Goal: Transaction & Acquisition: Purchase product/service

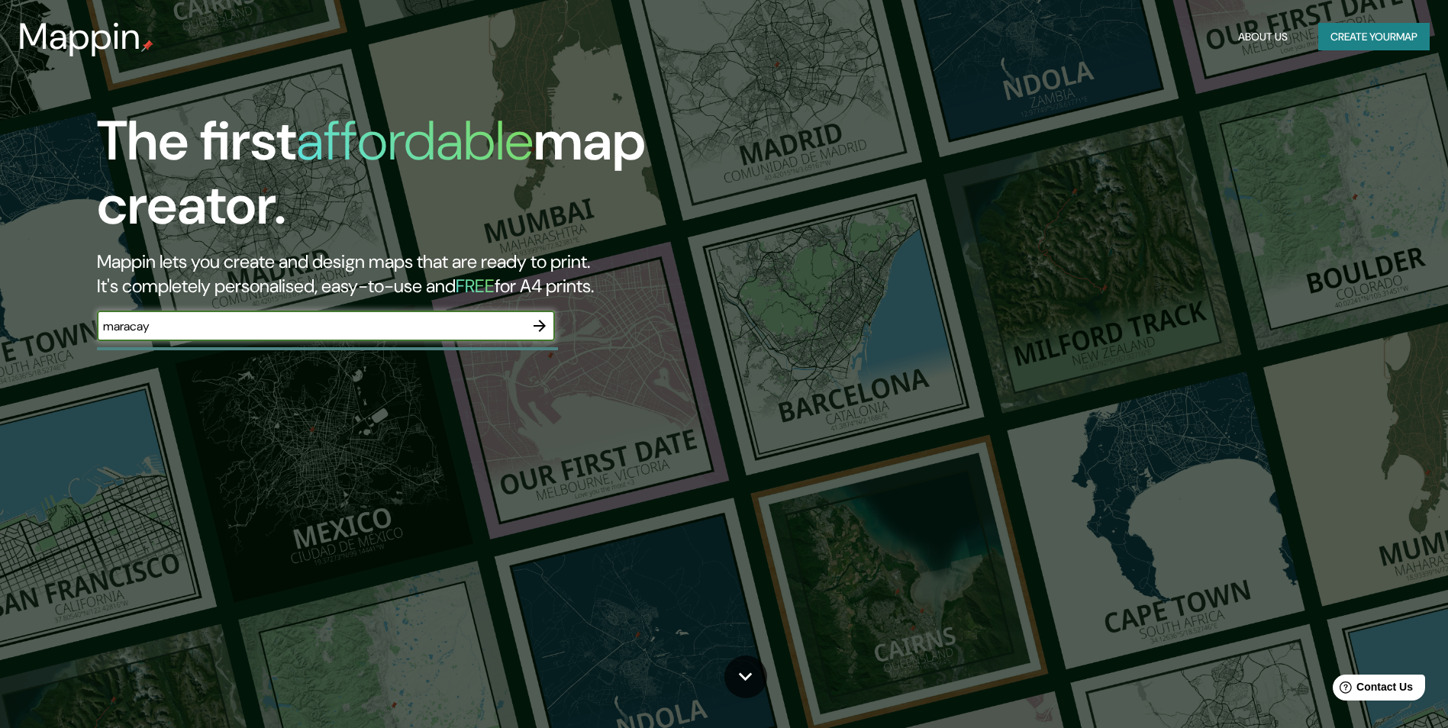
type input "maracay"
click at [536, 324] on icon "button" at bounding box center [540, 326] width 18 height 18
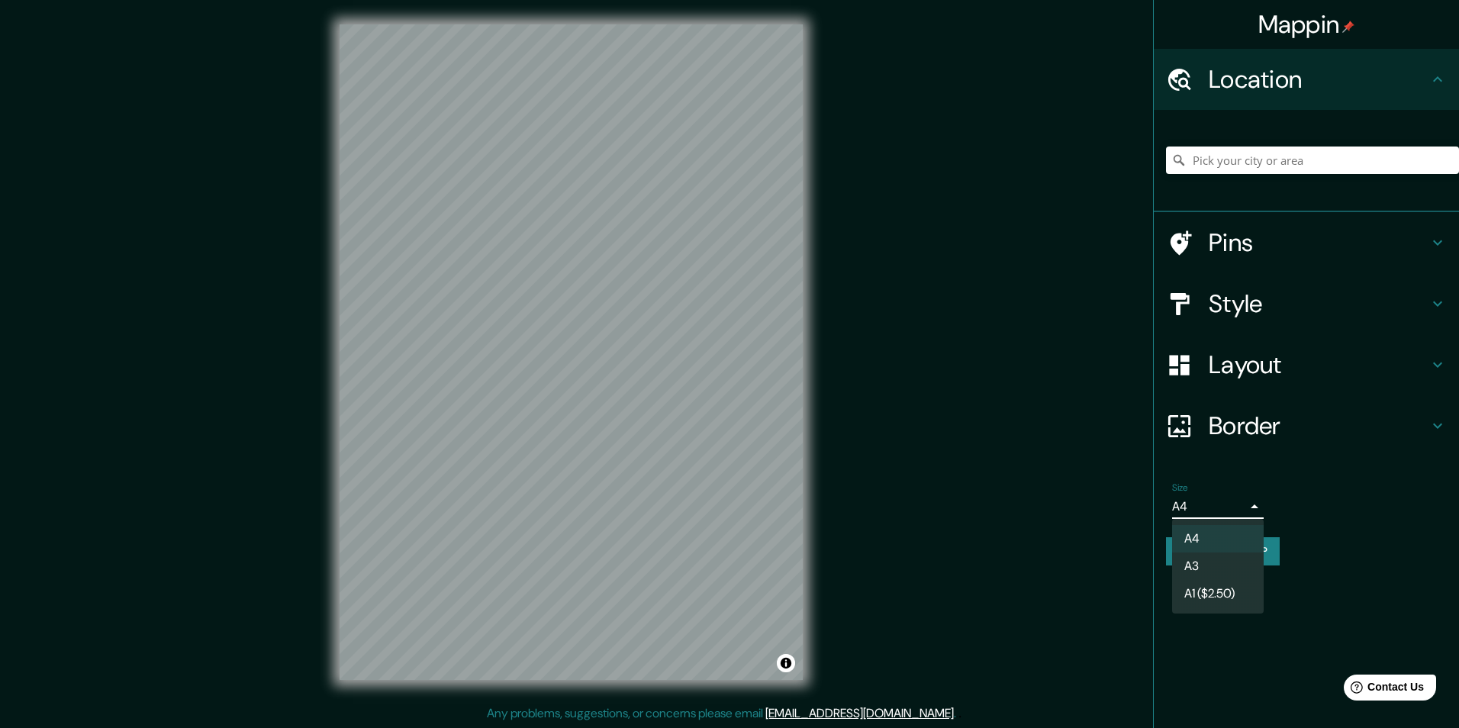
click at [1239, 509] on body "Mappin Location Pins Style Layout Border Choose a border. Hint : you can make l…" at bounding box center [729, 364] width 1459 height 728
click at [1211, 557] on li "A3" at bounding box center [1218, 566] width 92 height 27
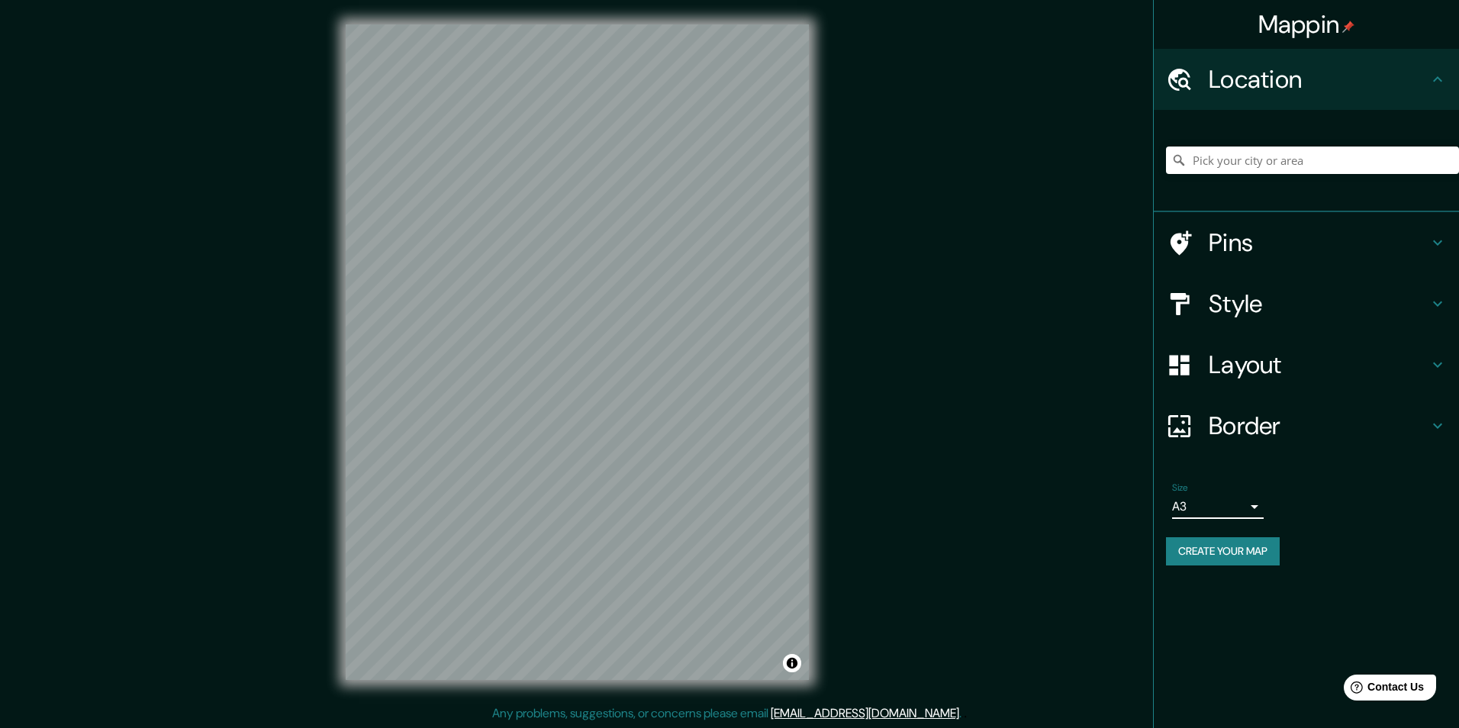
click at [1231, 515] on body "Mappin Location Pins Style Layout Border Choose a border. Hint : you can make l…" at bounding box center [729, 364] width 1459 height 728
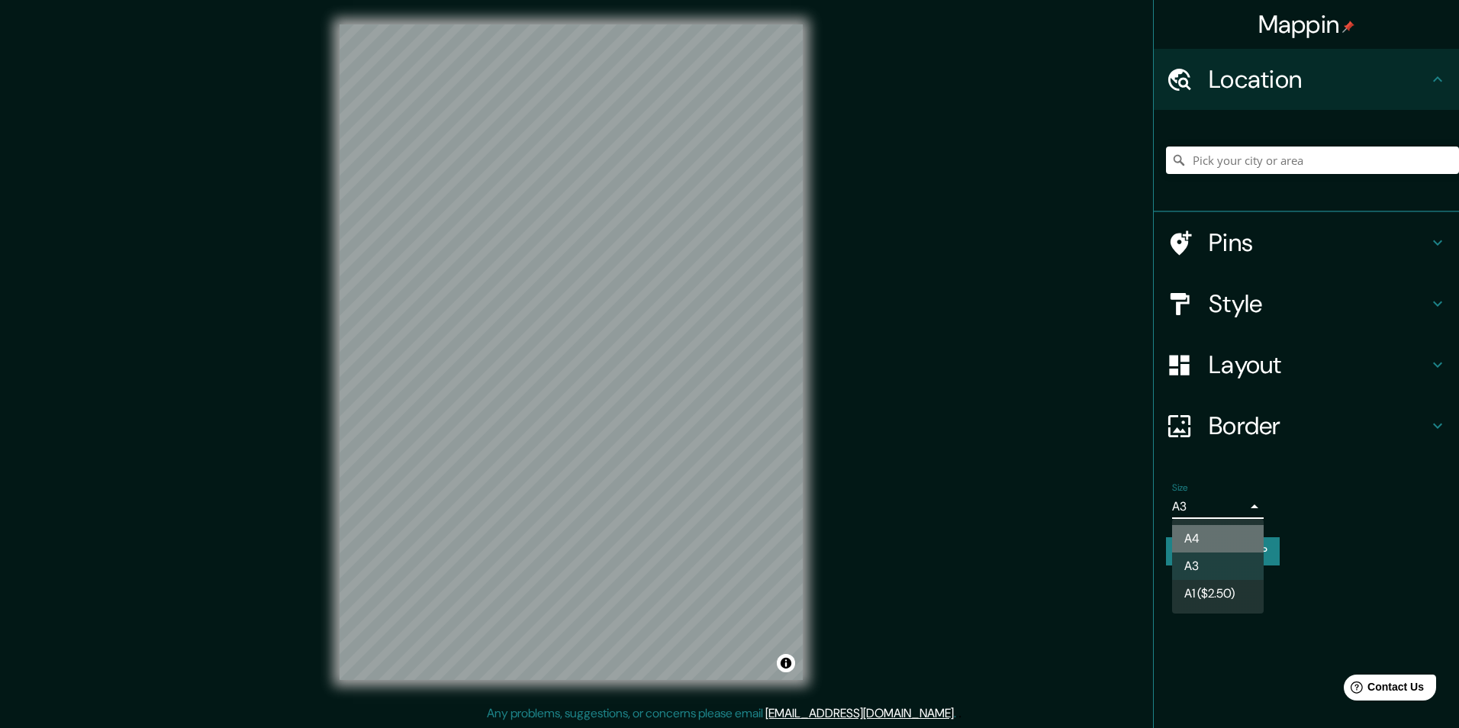
click at [1206, 527] on li "A4" at bounding box center [1218, 538] width 92 height 27
type input "single"
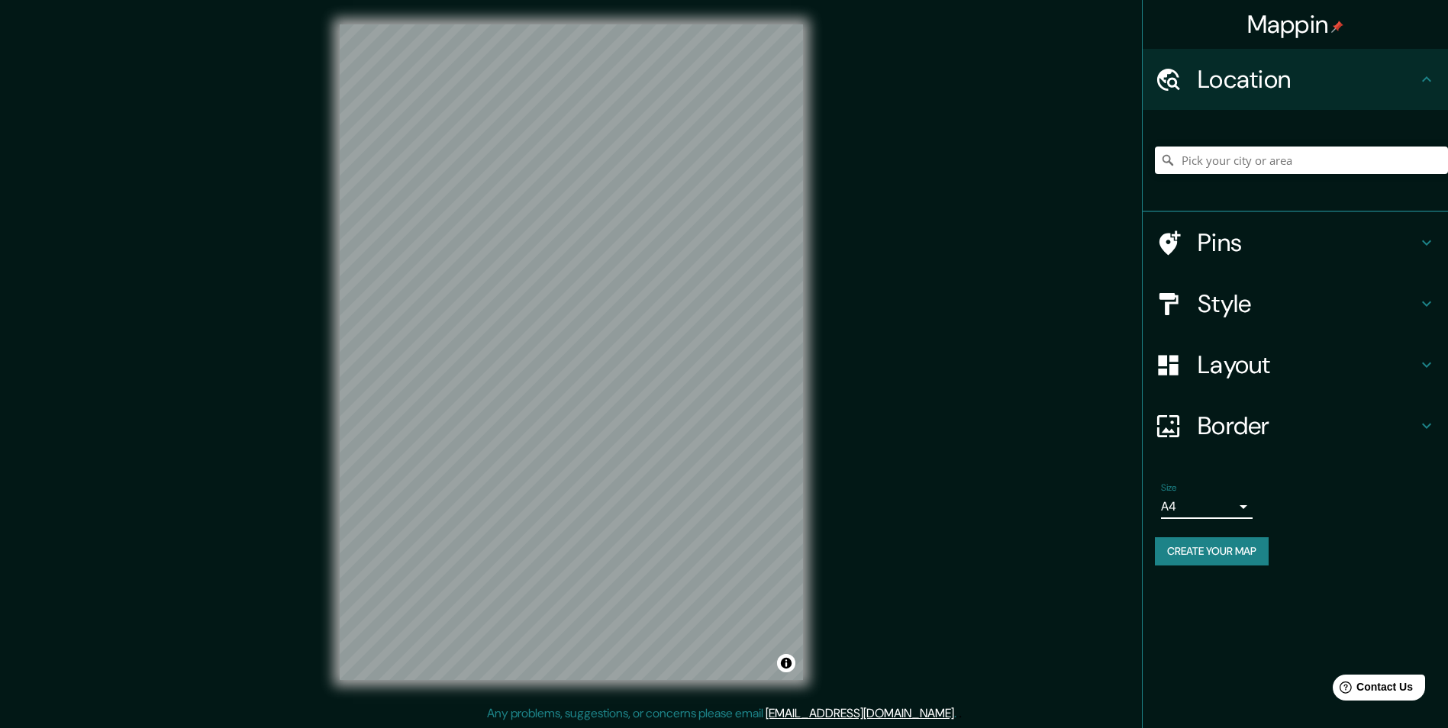
click at [1431, 305] on icon at bounding box center [1426, 304] width 18 height 18
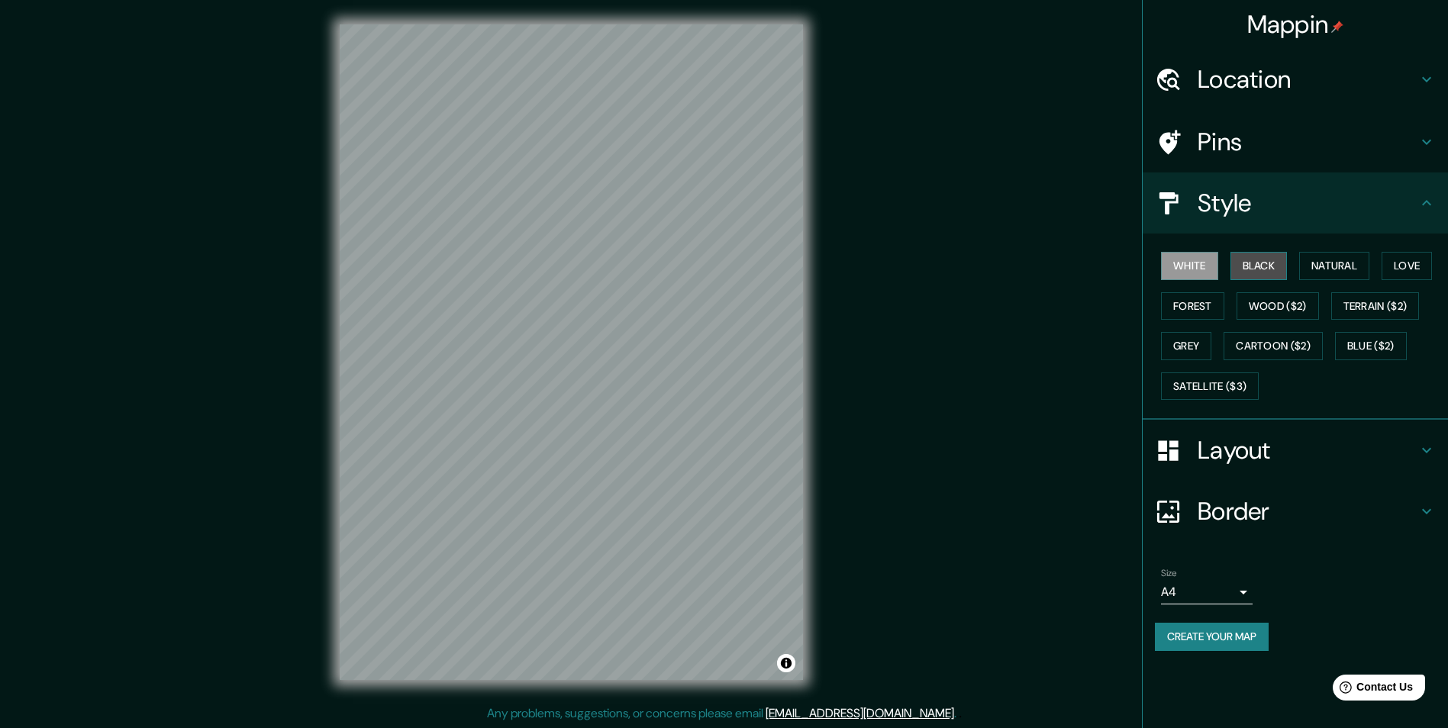
click at [1275, 267] on button "Black" at bounding box center [1258, 266] width 57 height 28
click at [1201, 264] on button "White" at bounding box center [1189, 266] width 57 height 28
click at [1353, 275] on button "Natural" at bounding box center [1334, 266] width 70 height 28
click at [1422, 129] on div "Pins" at bounding box center [1295, 141] width 305 height 61
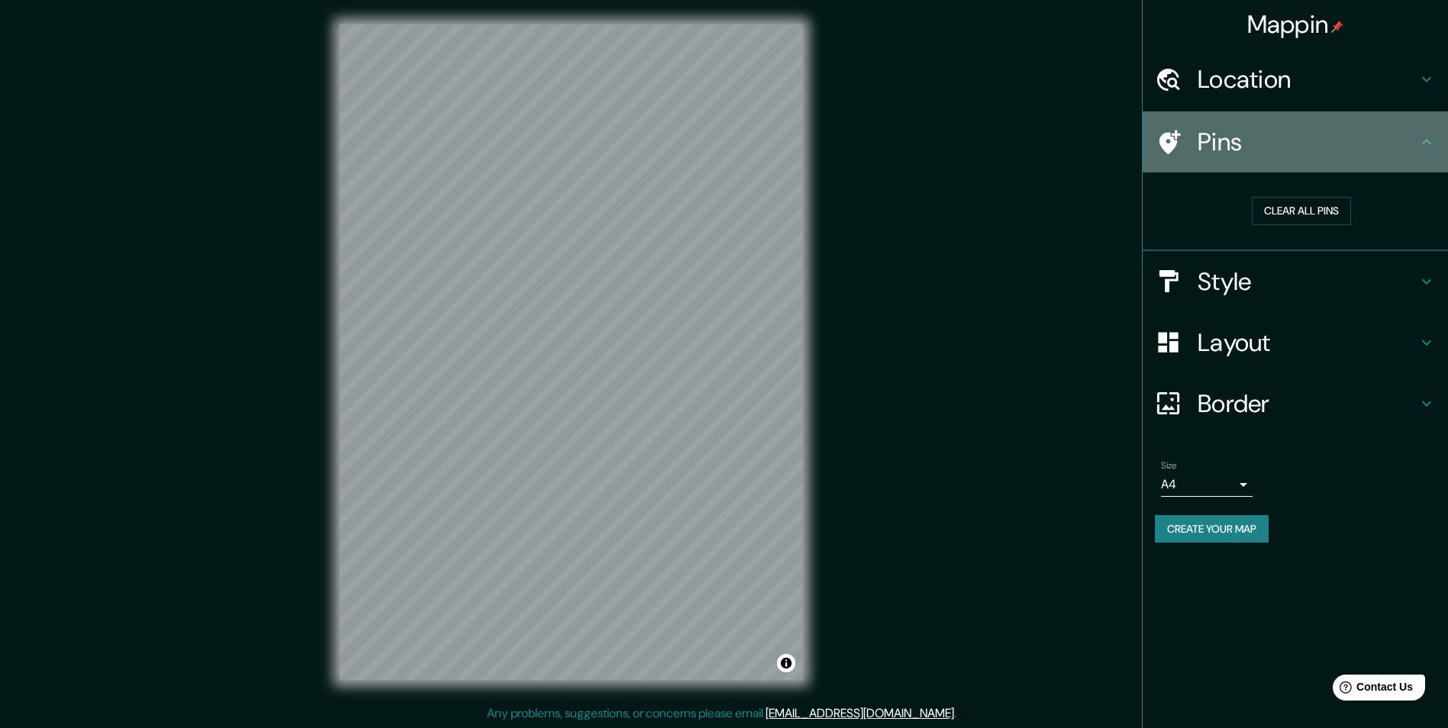
click at [1423, 142] on icon at bounding box center [1426, 142] width 18 height 18
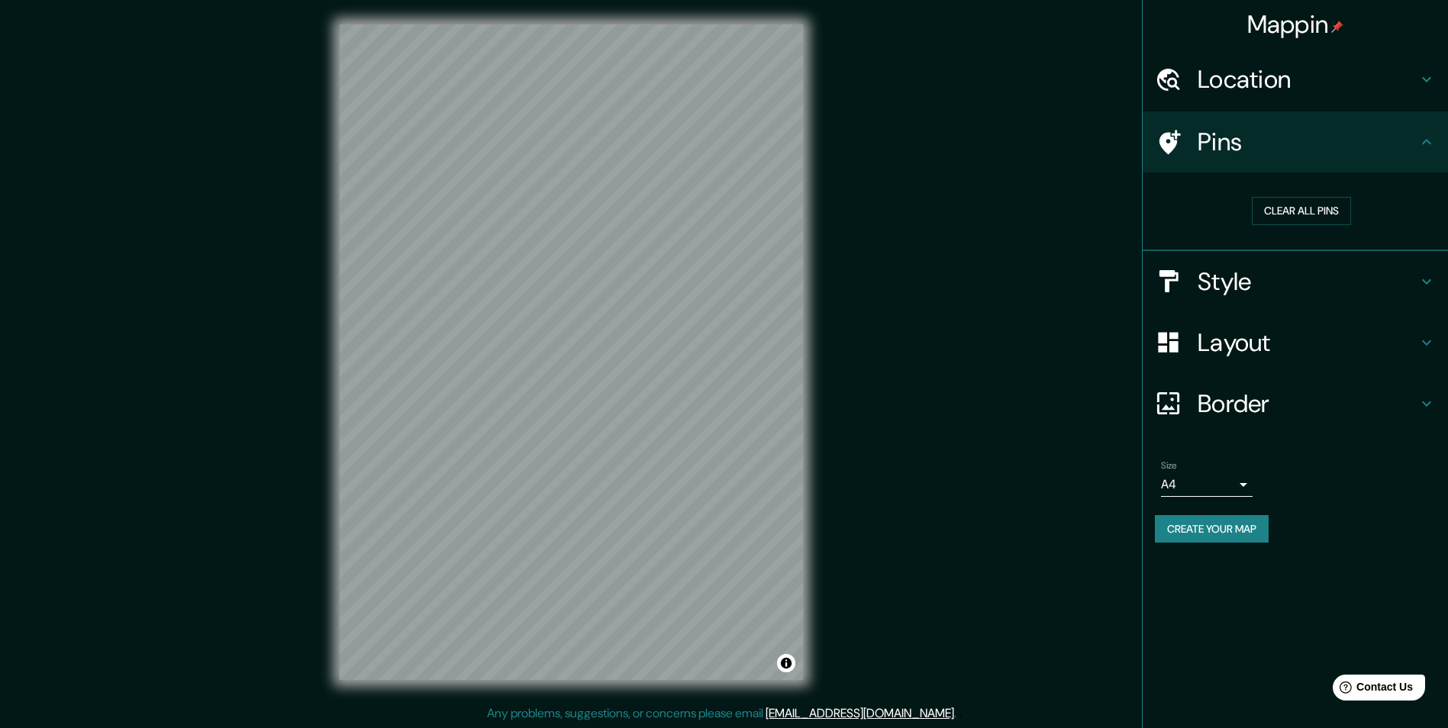
click at [1434, 399] on icon at bounding box center [1426, 404] width 18 height 18
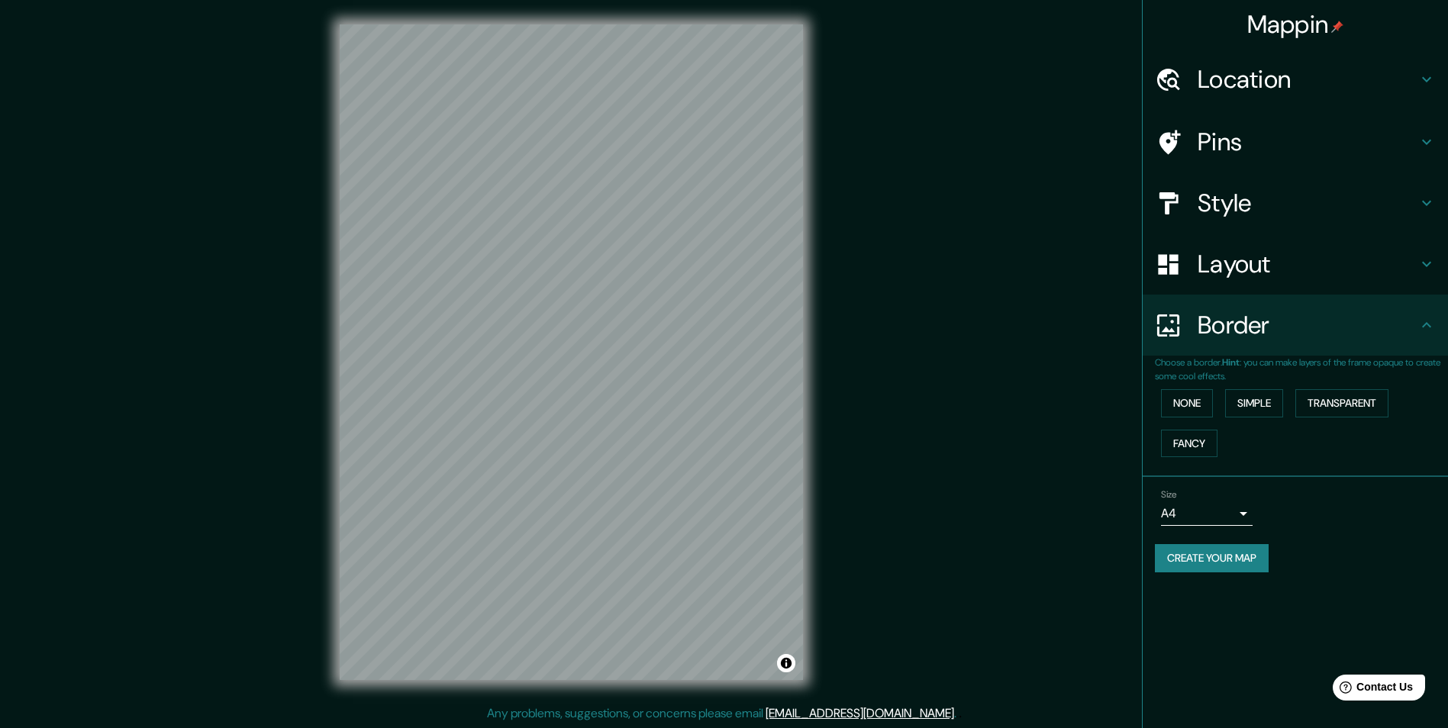
click at [1430, 263] on icon at bounding box center [1426, 264] width 9 height 5
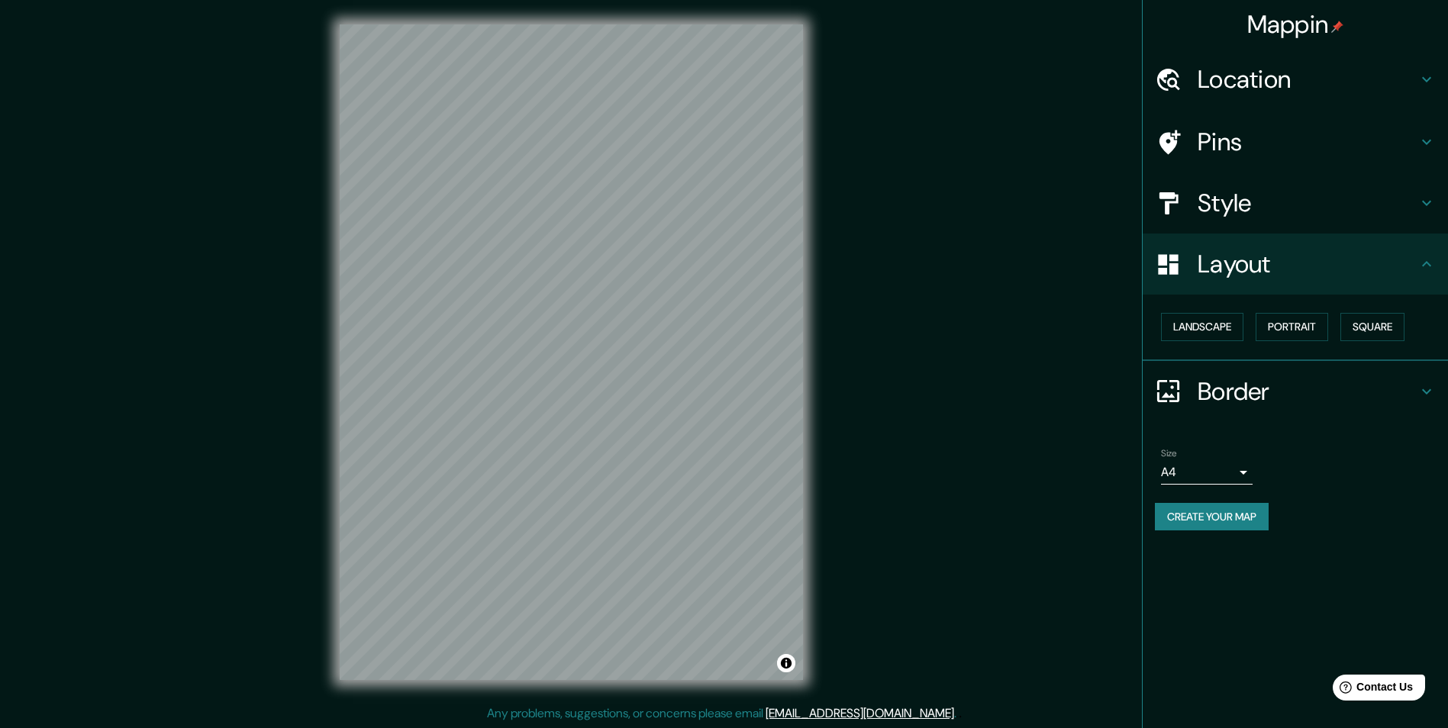
click at [1399, 206] on h4 "Style" at bounding box center [1308, 203] width 220 height 31
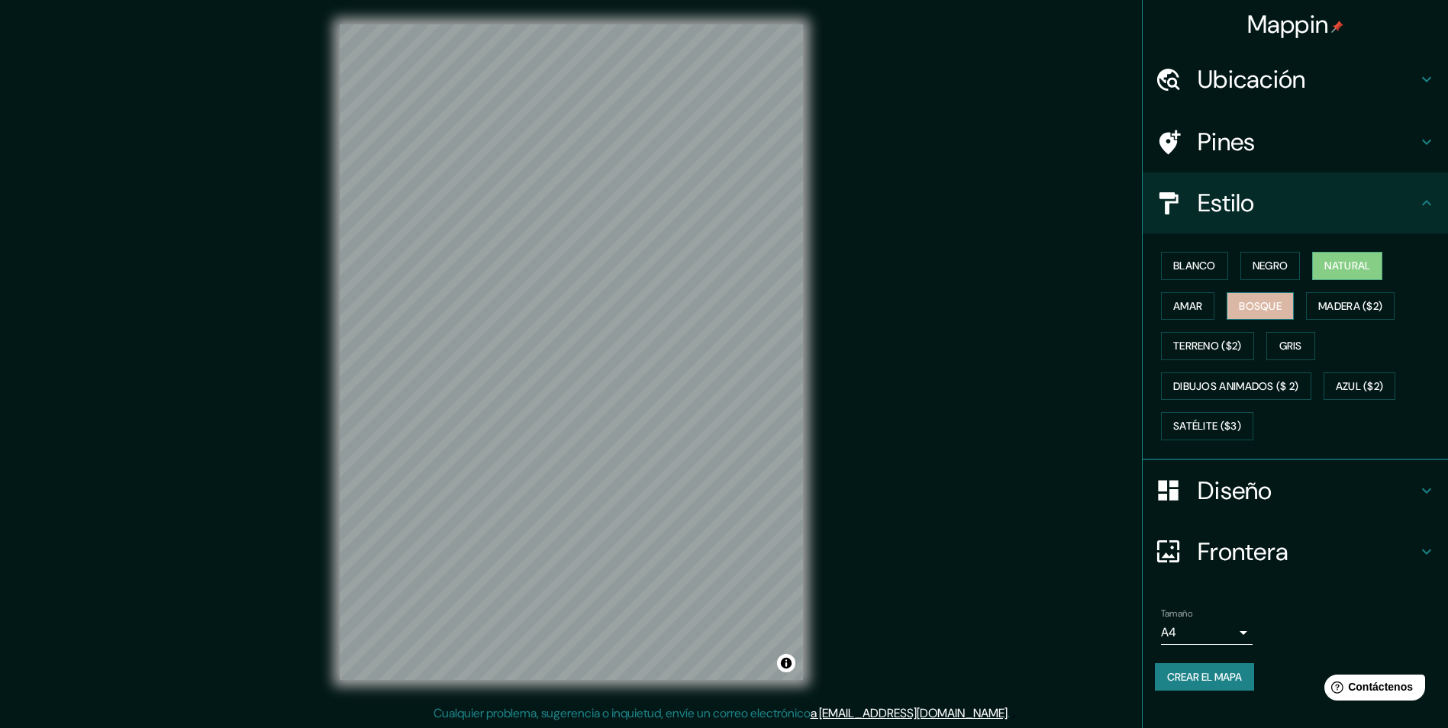
click at [1261, 308] on font "Bosque" at bounding box center [1260, 306] width 43 height 19
click at [1199, 313] on font "Amar" at bounding box center [1187, 306] width 29 height 19
click at [1266, 269] on font "Negro" at bounding box center [1271, 265] width 36 height 19
click at [1203, 269] on font "Blanco" at bounding box center [1194, 265] width 43 height 19
click at [1335, 267] on font "Natural" at bounding box center [1347, 265] width 46 height 19
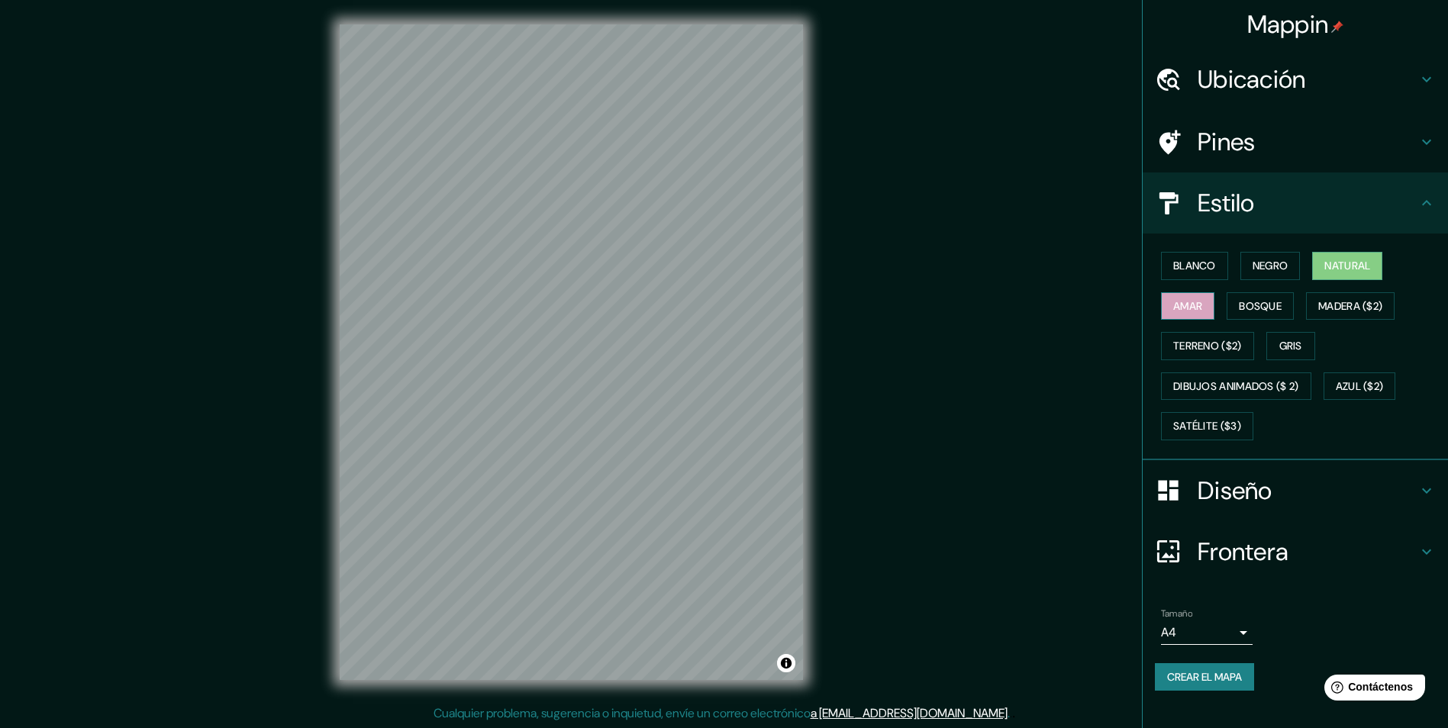
click at [1180, 302] on font "Amar" at bounding box center [1187, 306] width 29 height 19
click at [1256, 305] on font "Bosque" at bounding box center [1260, 306] width 43 height 19
click at [1192, 308] on font "Amar" at bounding box center [1187, 306] width 29 height 19
click at [1432, 489] on icon at bounding box center [1426, 491] width 18 height 18
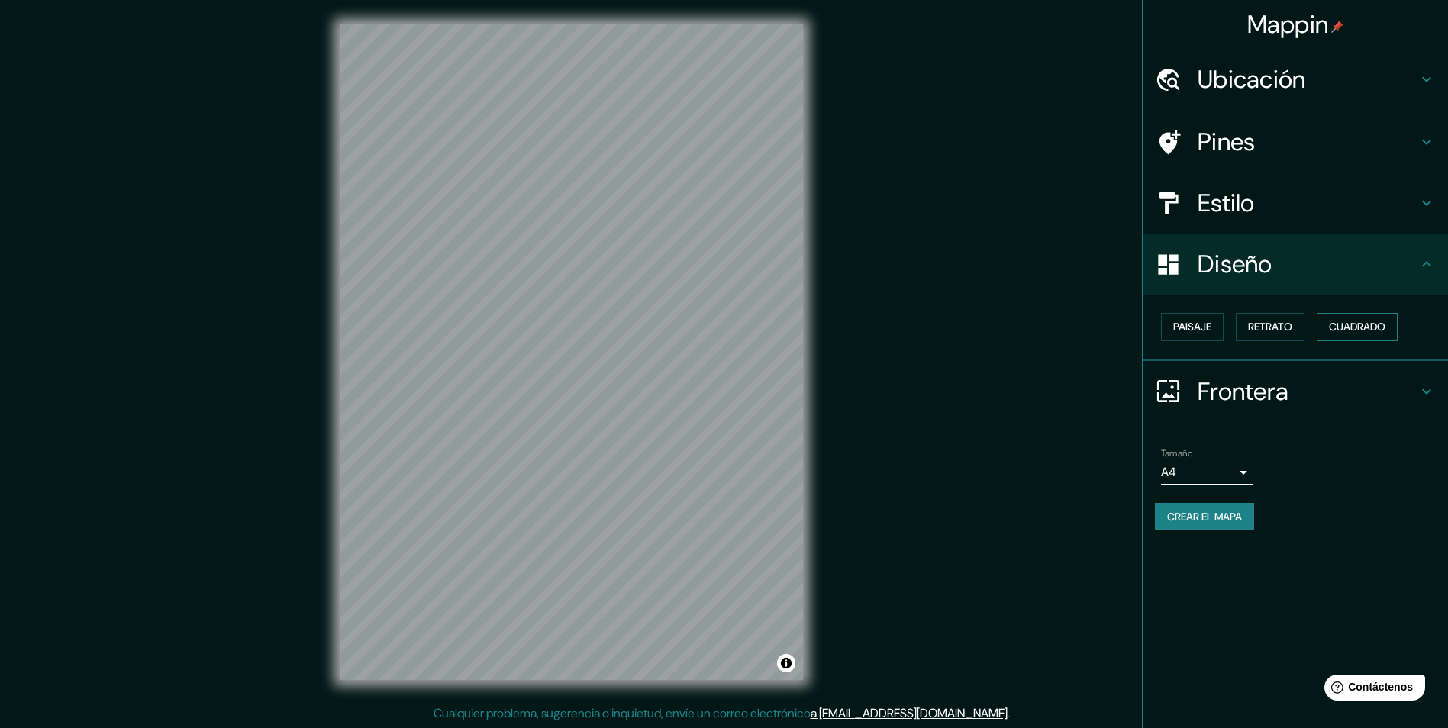
click at [1345, 327] on font "Cuadrado" at bounding box center [1357, 327] width 56 height 19
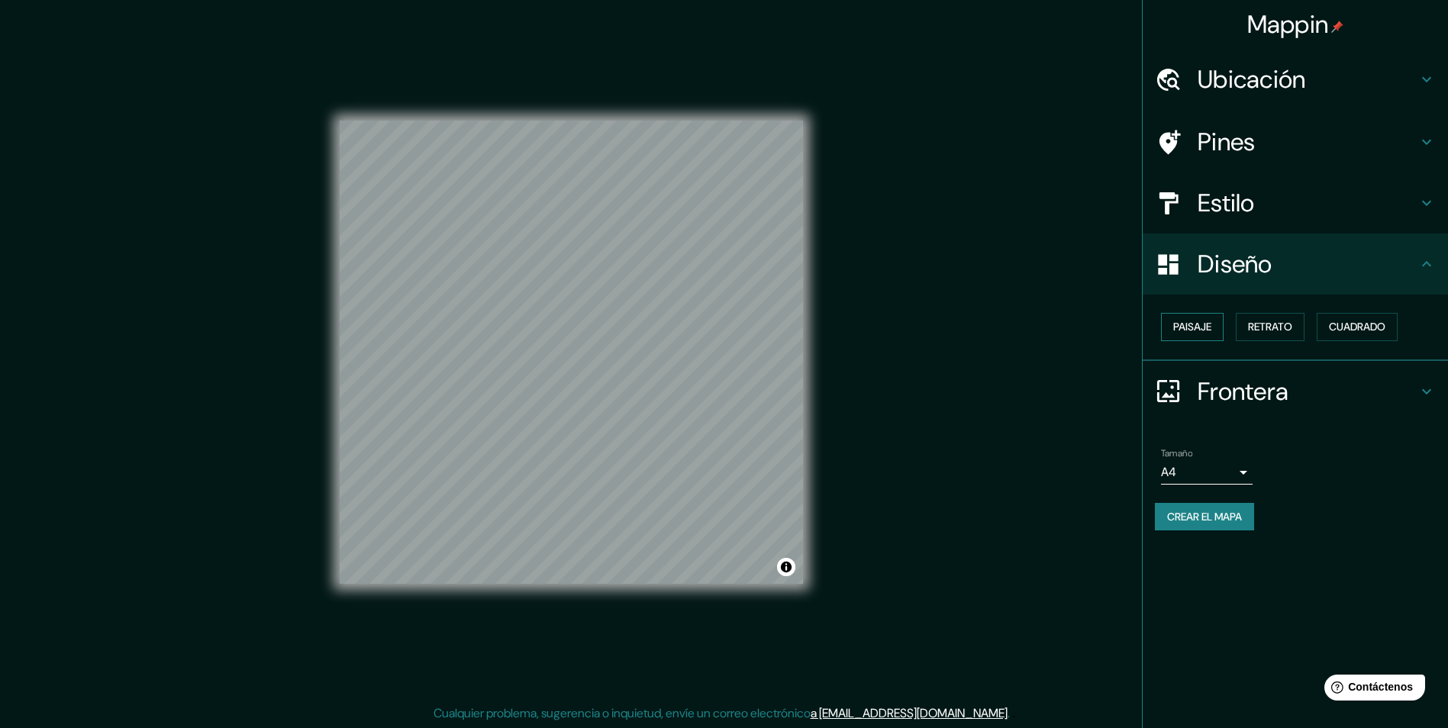
click at [1184, 330] on font "Paisaje" at bounding box center [1192, 327] width 38 height 19
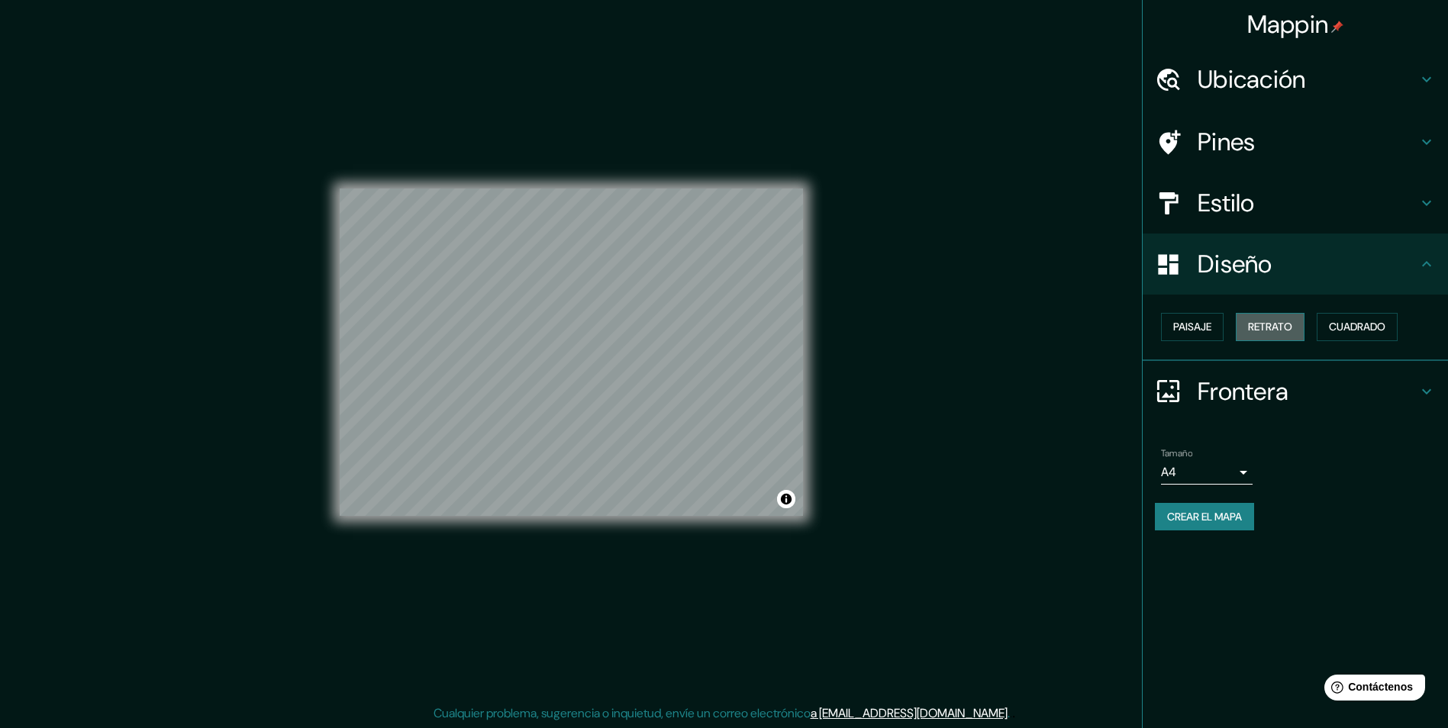
click at [1287, 323] on font "Retrato" at bounding box center [1270, 327] width 44 height 19
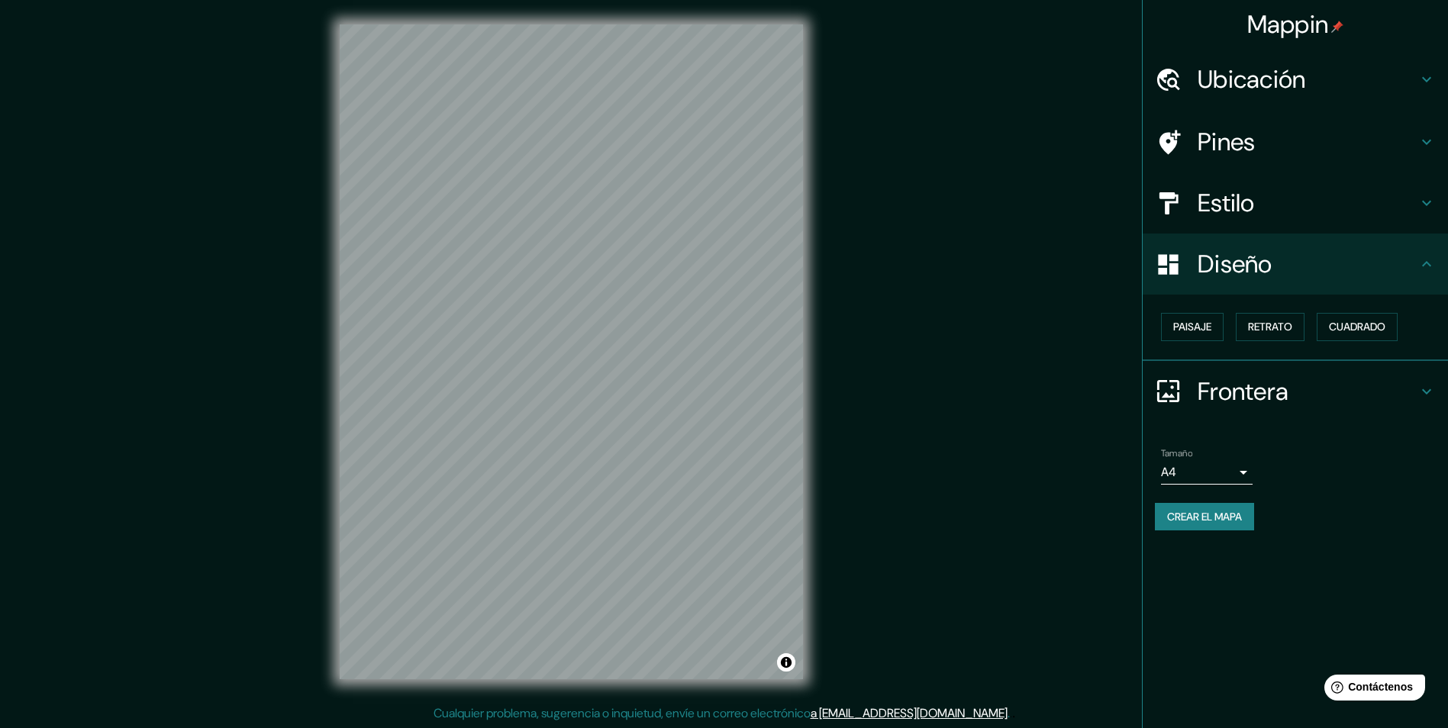
click at [1251, 389] on h4 "Frontera" at bounding box center [1308, 391] width 220 height 31
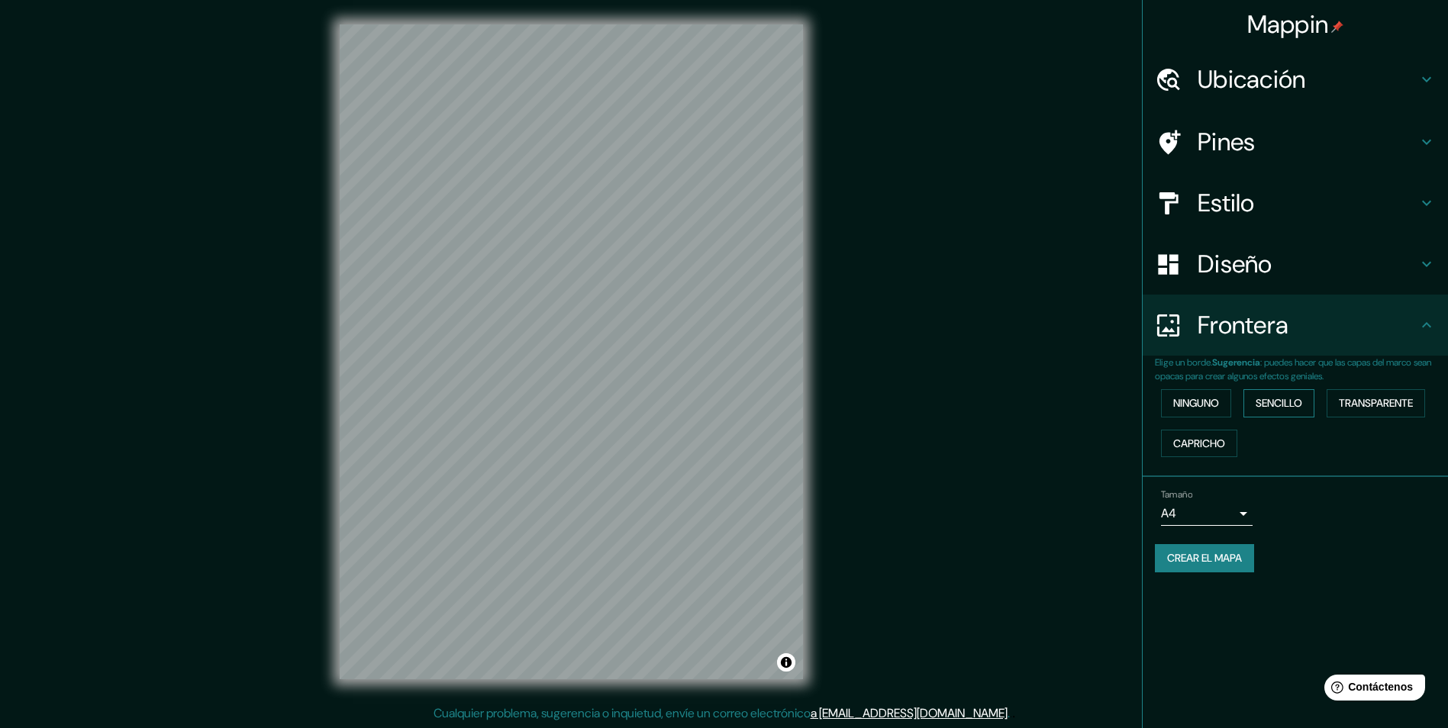
click at [1285, 407] on font "Sencillo" at bounding box center [1279, 403] width 47 height 19
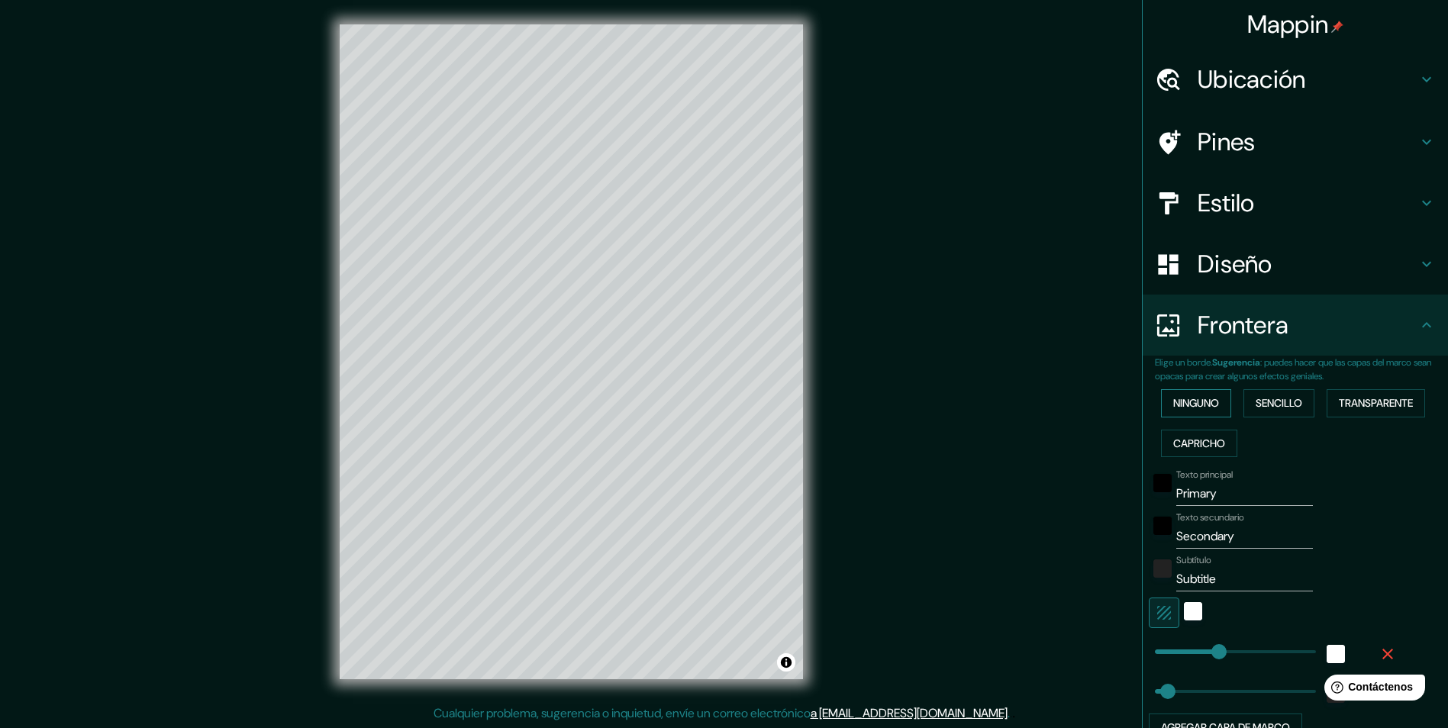
click at [1185, 407] on font "Ninguno" at bounding box center [1196, 403] width 46 height 19
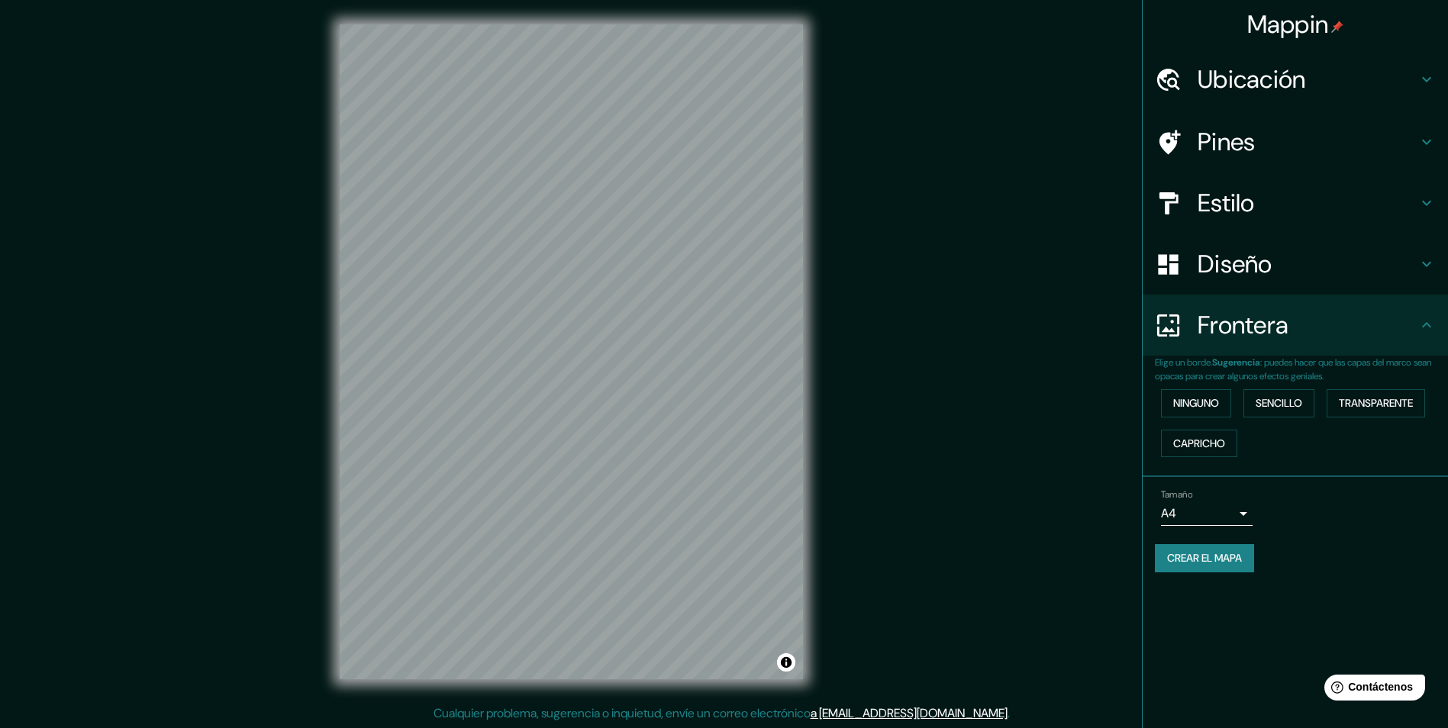
click at [1211, 568] on button "Crear el mapa" at bounding box center [1204, 558] width 99 height 28
click at [1231, 560] on font "Crear el mapa" at bounding box center [1204, 558] width 75 height 19
click at [1360, 594] on div "Mappin Ubicación Pines Estilo Diseño Frontera Elige un borde. Sugerencia : pued…" at bounding box center [1295, 364] width 306 height 728
click at [661, 306] on div at bounding box center [659, 304] width 12 height 12
click at [629, 220] on div at bounding box center [627, 220] width 12 height 12
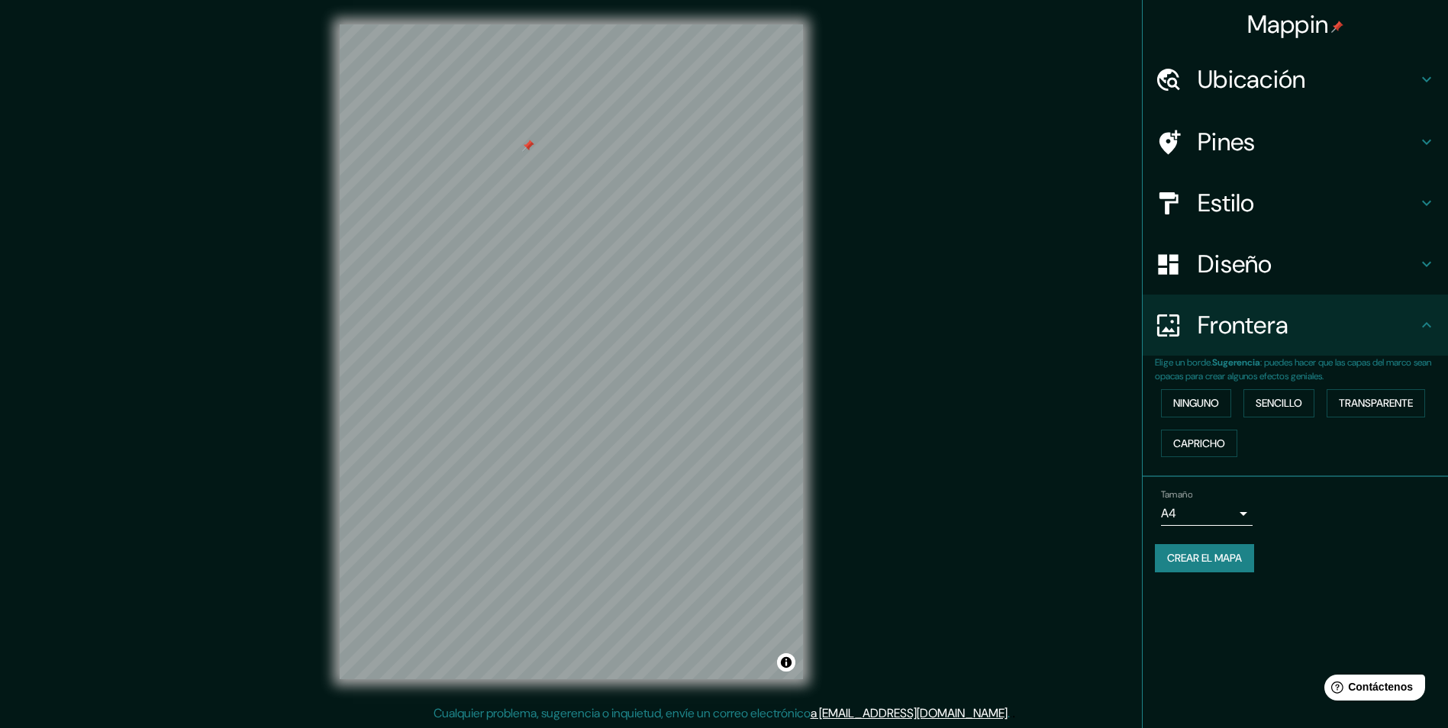
click at [531, 146] on div at bounding box center [528, 146] width 12 height 12
